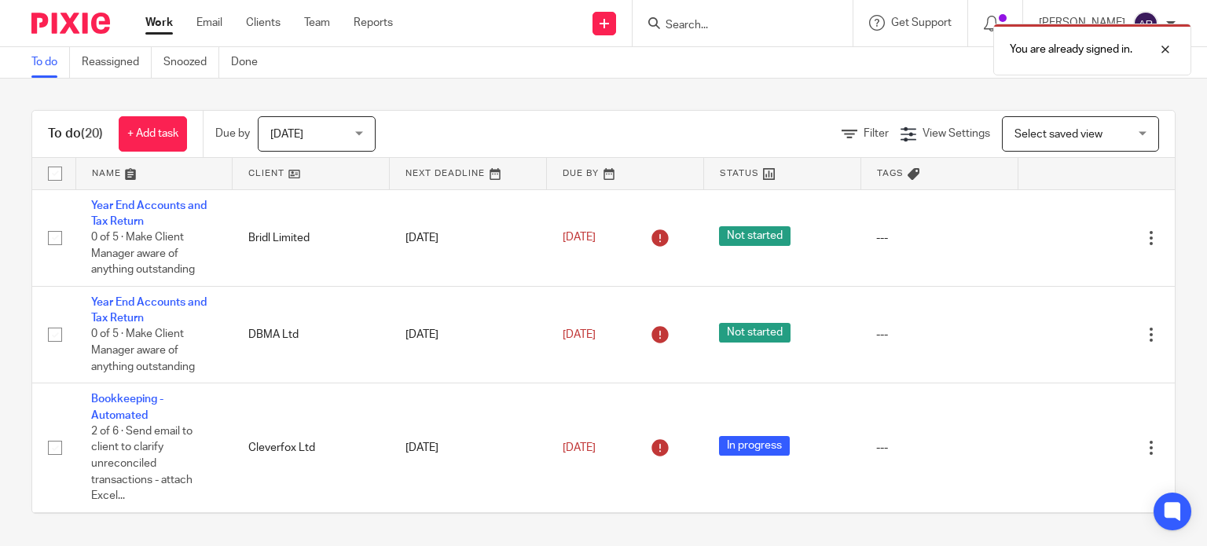
click at [637, 27] on div "You are already signed in." at bounding box center [898, 46] width 588 height 60
click at [637, 23] on div "You are already signed in." at bounding box center [898, 46] width 588 height 60
click at [635, 20] on div "You are already signed in." at bounding box center [898, 46] width 588 height 60
click at [627, 28] on div "You are already signed in." at bounding box center [898, 46] width 588 height 60
click at [626, 22] on div "You are already signed in." at bounding box center [898, 46] width 588 height 60
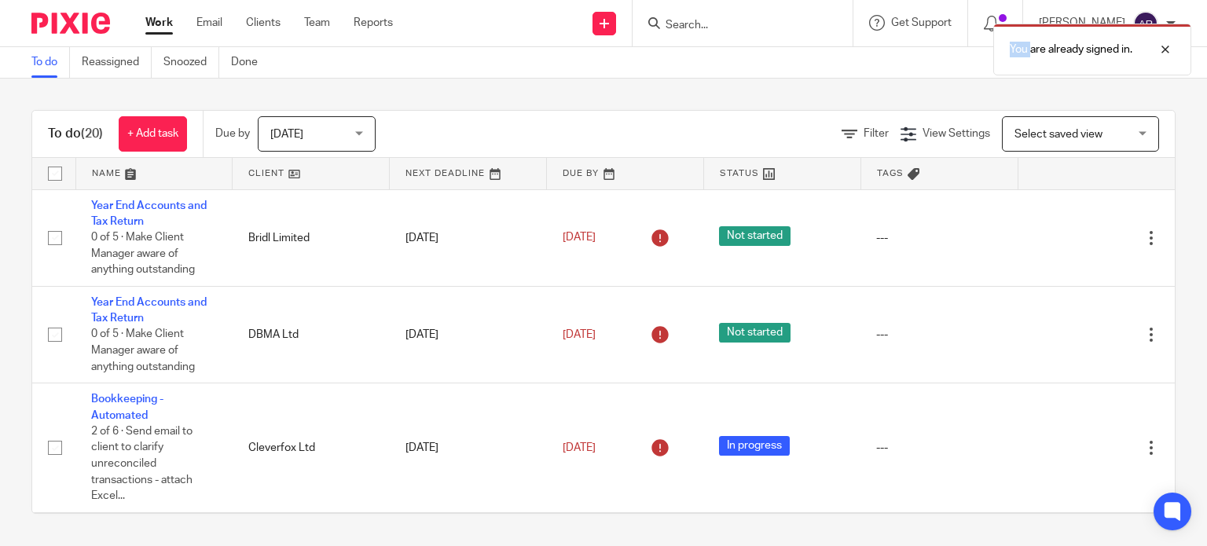
click at [626, 22] on div "You are already signed in." at bounding box center [898, 46] width 588 height 60
click at [626, 24] on div "You are already signed in." at bounding box center [898, 46] width 588 height 60
click at [627, 23] on div "You are already signed in." at bounding box center [898, 46] width 588 height 60
click at [664, 21] on input "Search" at bounding box center [734, 26] width 141 height 14
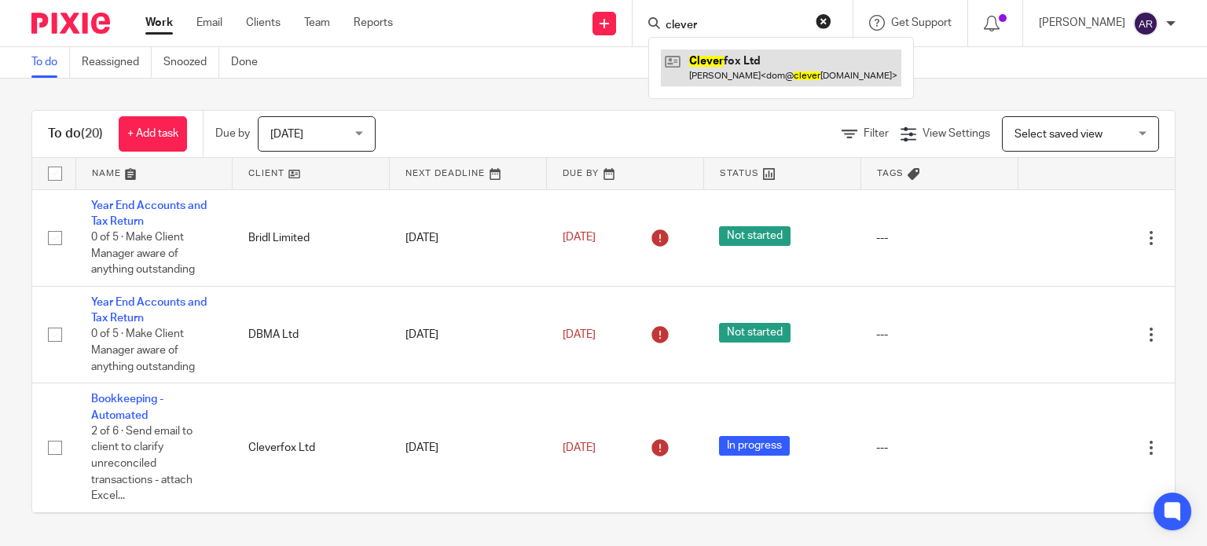
type input "clever"
click at [704, 80] on link at bounding box center [781, 68] width 241 height 36
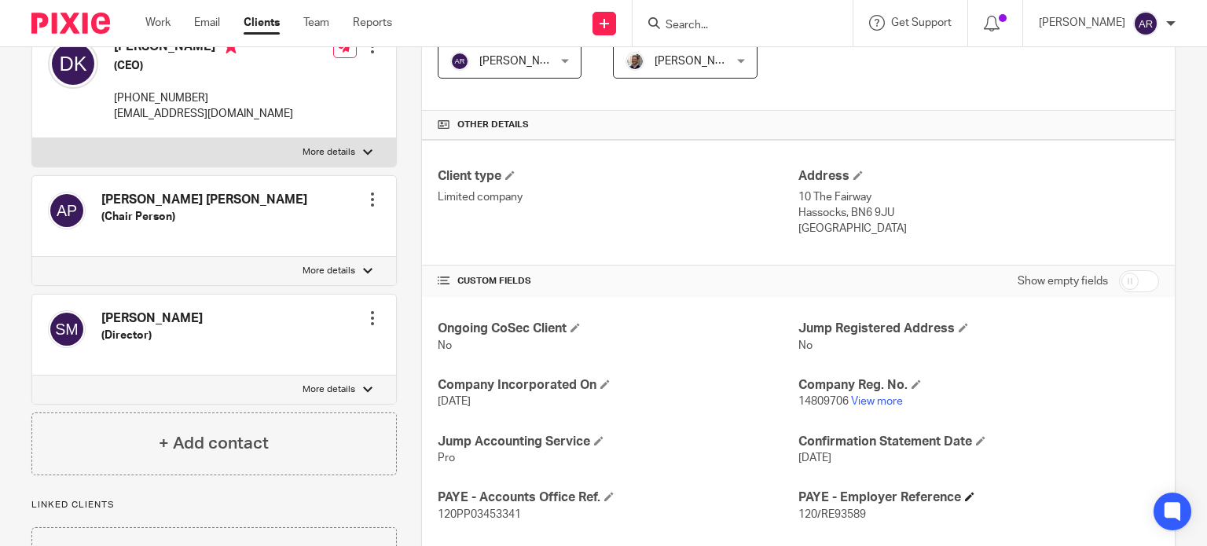
scroll to position [432, 0]
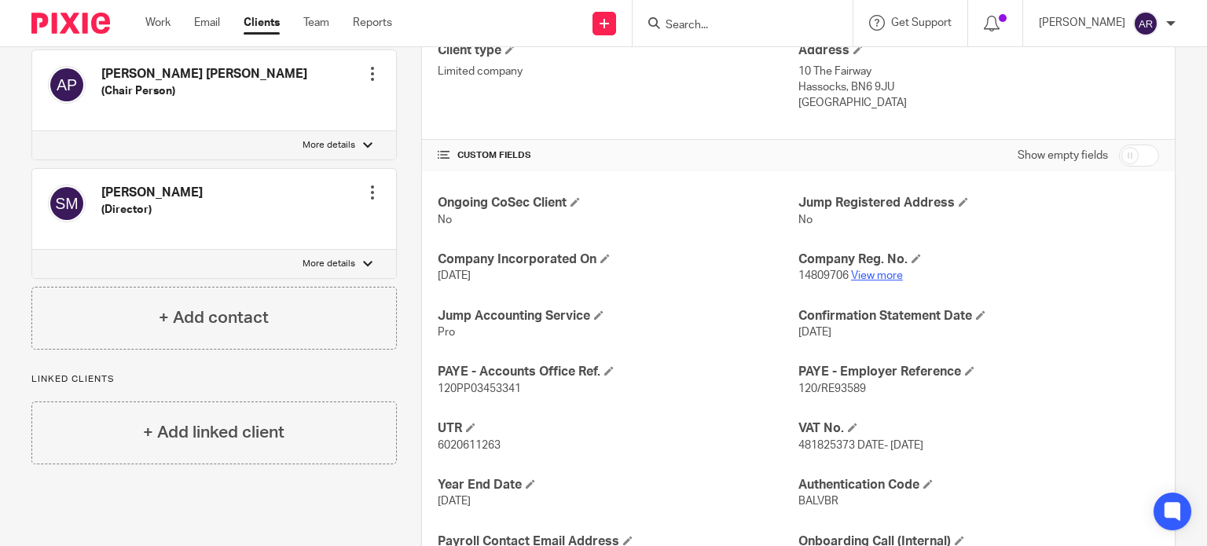
click at [858, 275] on link "View more" at bounding box center [877, 275] width 52 height 11
